Goal: Information Seeking & Learning: Learn about a topic

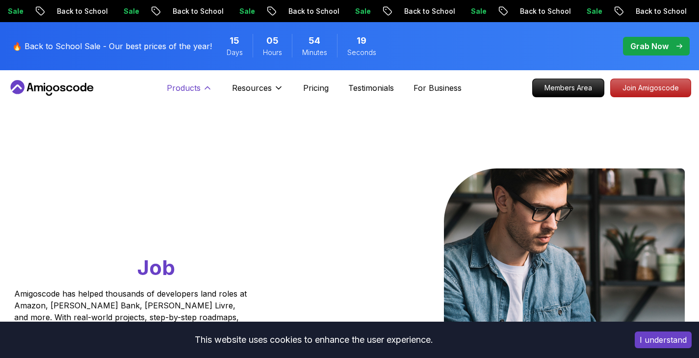
click at [207, 82] on button "Products" at bounding box center [190, 92] width 46 height 20
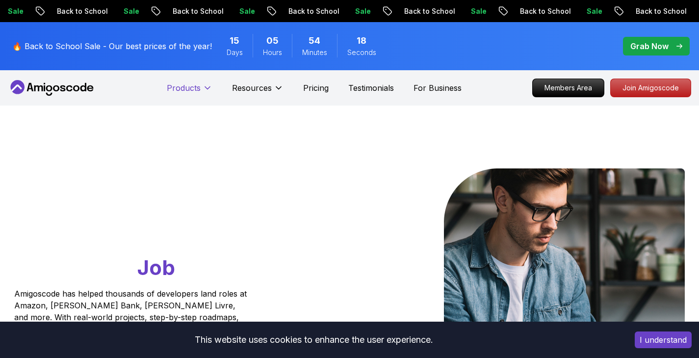
click at [207, 82] on button "Products" at bounding box center [190, 92] width 46 height 20
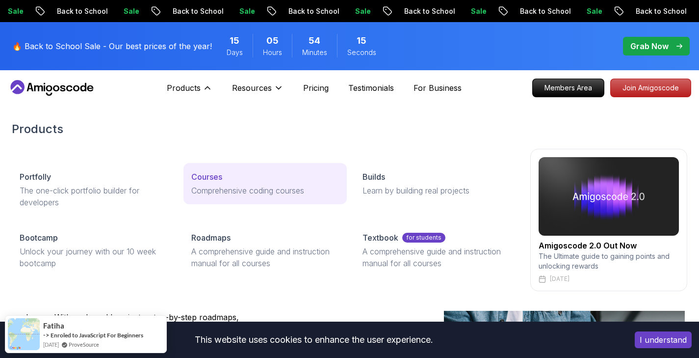
click at [228, 174] on div "Courses" at bounding box center [265, 177] width 148 height 12
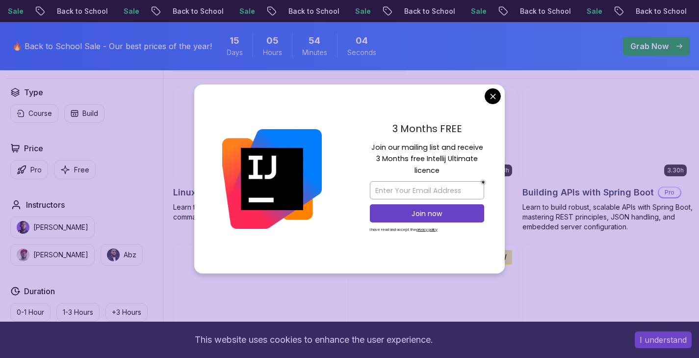
scroll to position [345, 0]
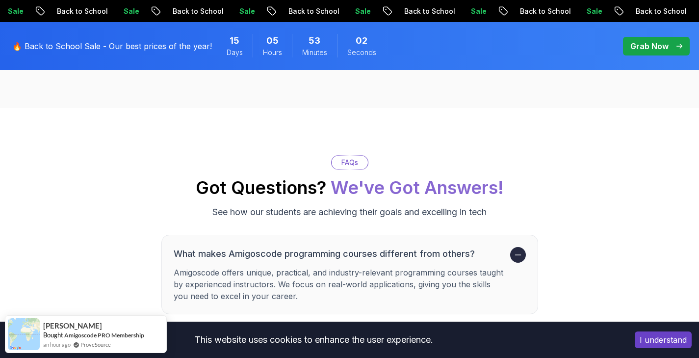
scroll to position [3963, 0]
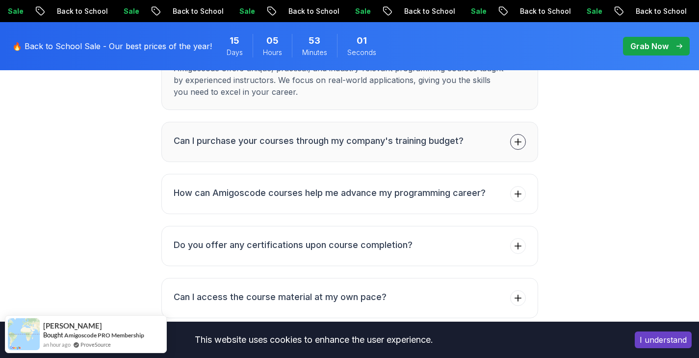
click at [326, 135] on h3 "Can I purchase your courses through my company's training budget?" at bounding box center [319, 141] width 290 height 14
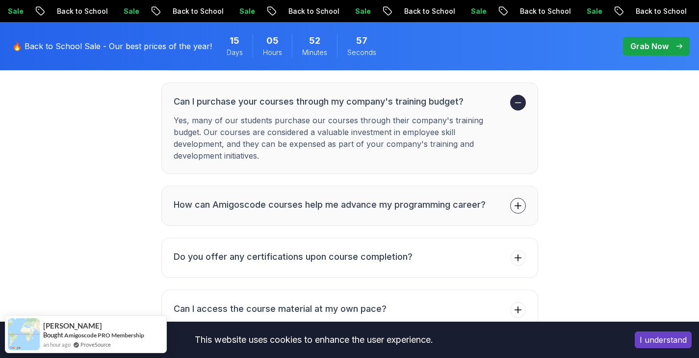
click at [296, 199] on h3 "How can Amigoscode courses help me advance my programming career?" at bounding box center [330, 205] width 312 height 14
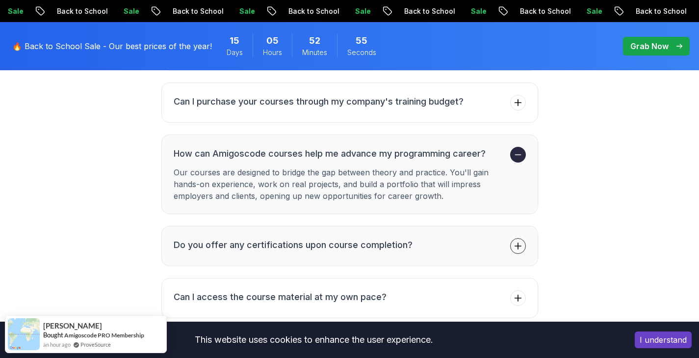
click at [282, 227] on button "Do you offer any certifications upon course completion?" at bounding box center [349, 246] width 377 height 40
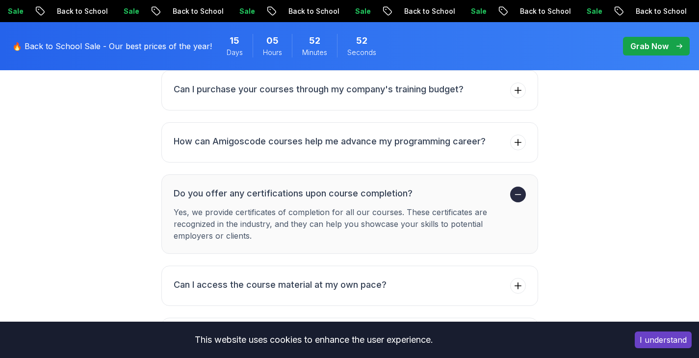
scroll to position [3977, 0]
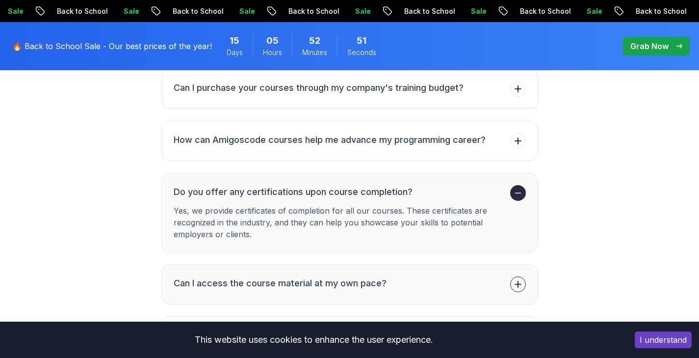
click at [273, 264] on button "Can I access the course material at my own pace?" at bounding box center [349, 284] width 377 height 40
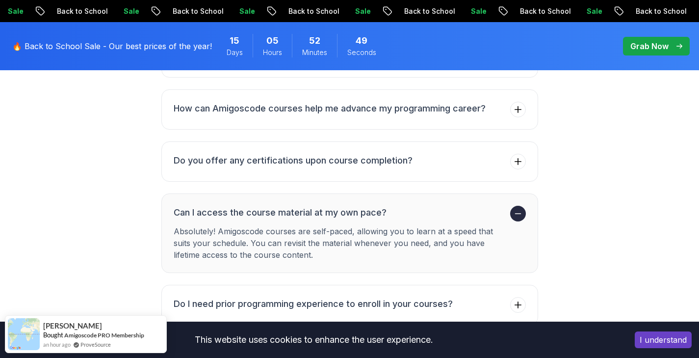
scroll to position [4053, 0]
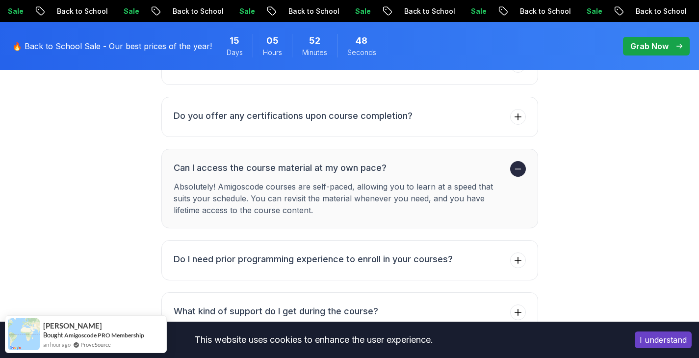
click at [271, 261] on button "Do I need prior programming experience to enroll in your courses?" at bounding box center [349, 260] width 377 height 40
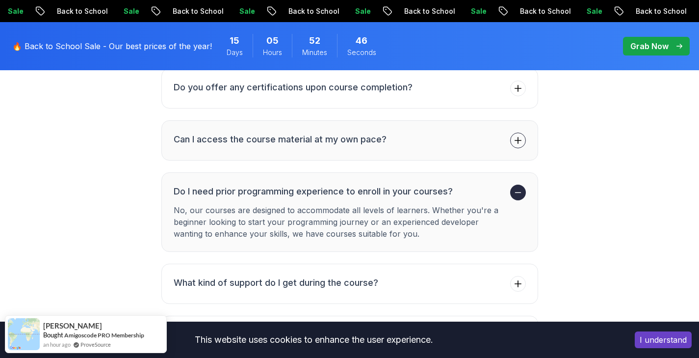
click at [271, 276] on h3 "What kind of support do I get during the course?" at bounding box center [276, 283] width 205 height 14
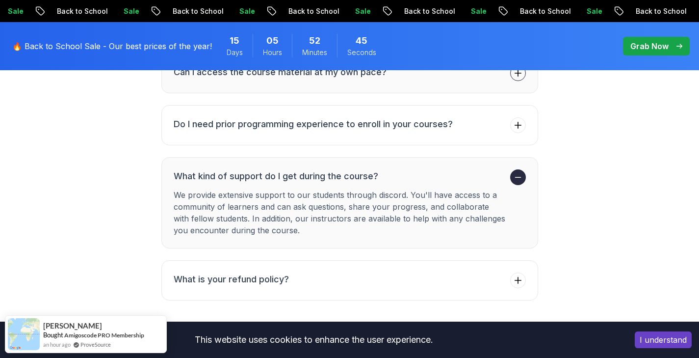
scroll to position [4160, 0]
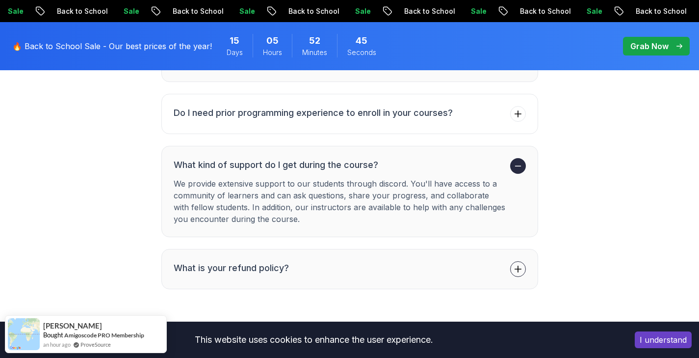
click at [270, 265] on li "What is your refund policy?" at bounding box center [231, 269] width 115 height 16
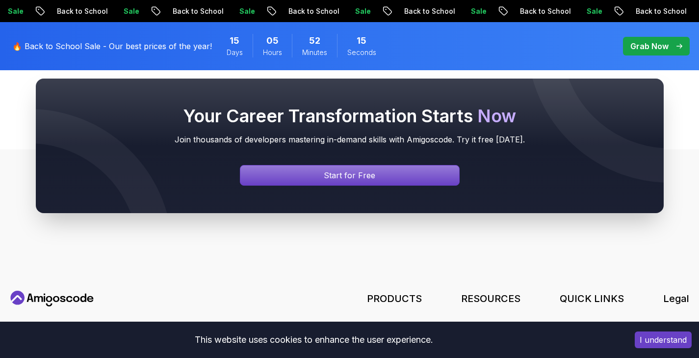
scroll to position [4595, 0]
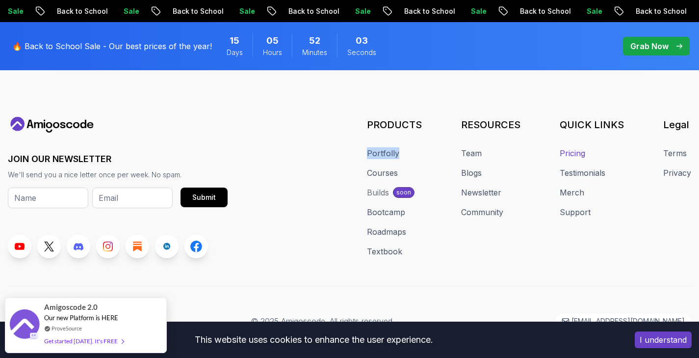
click at [570, 147] on link "Pricing" at bounding box center [573, 153] width 26 height 12
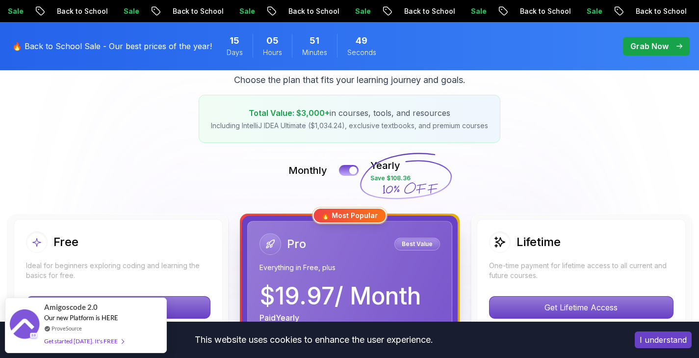
scroll to position [163, 0]
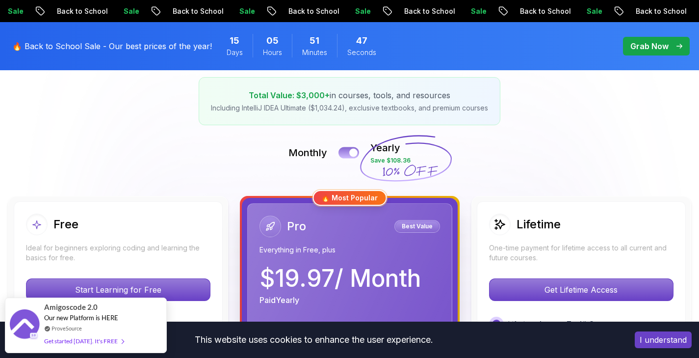
click at [351, 153] on div at bounding box center [353, 153] width 8 height 8
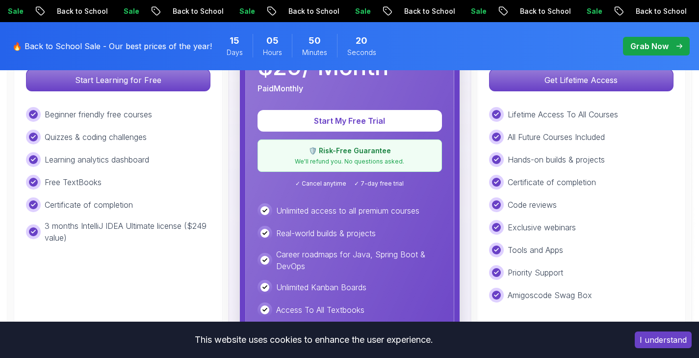
scroll to position [352, 0]
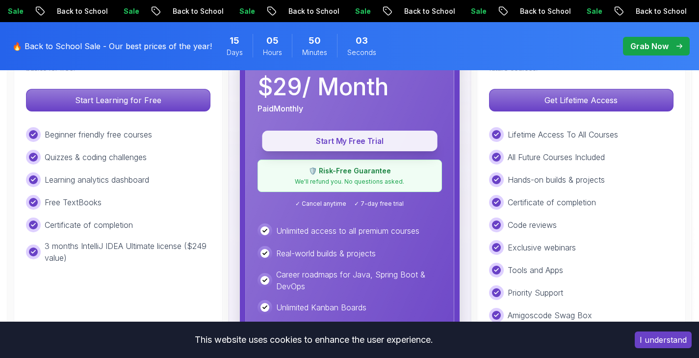
click at [316, 141] on p "Start My Free Trial" at bounding box center [349, 140] width 153 height 11
